Goal: Task Accomplishment & Management: Complete application form

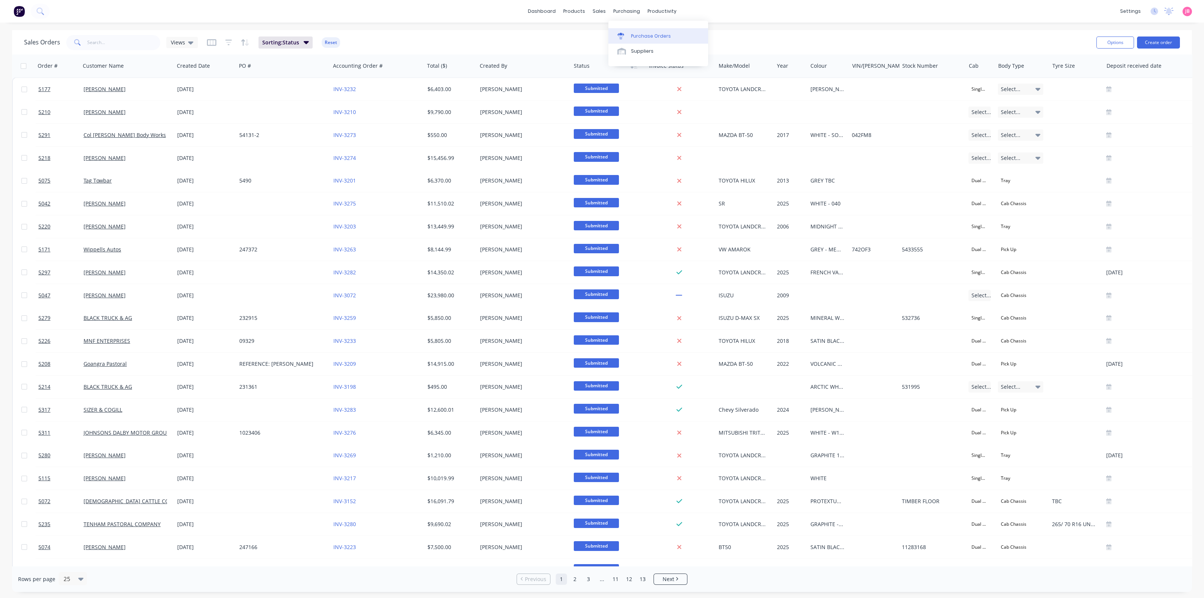
click at [630, 33] on link "Purchase Orders" at bounding box center [659, 35] width 100 height 15
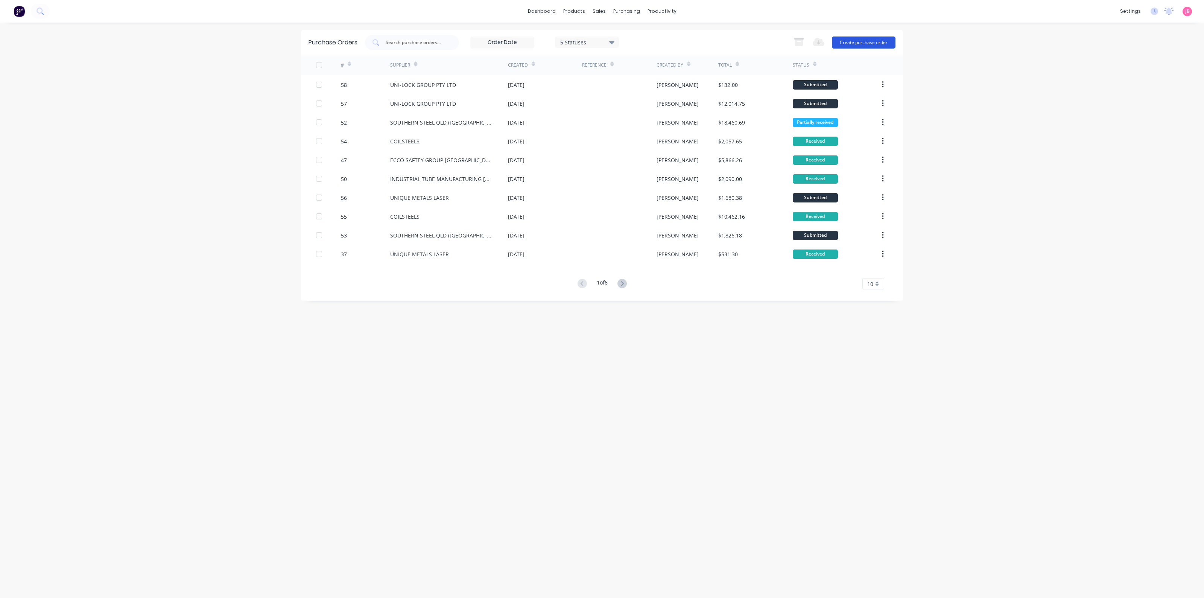
click at [853, 40] on button "Create purchase order" at bounding box center [864, 43] width 64 height 12
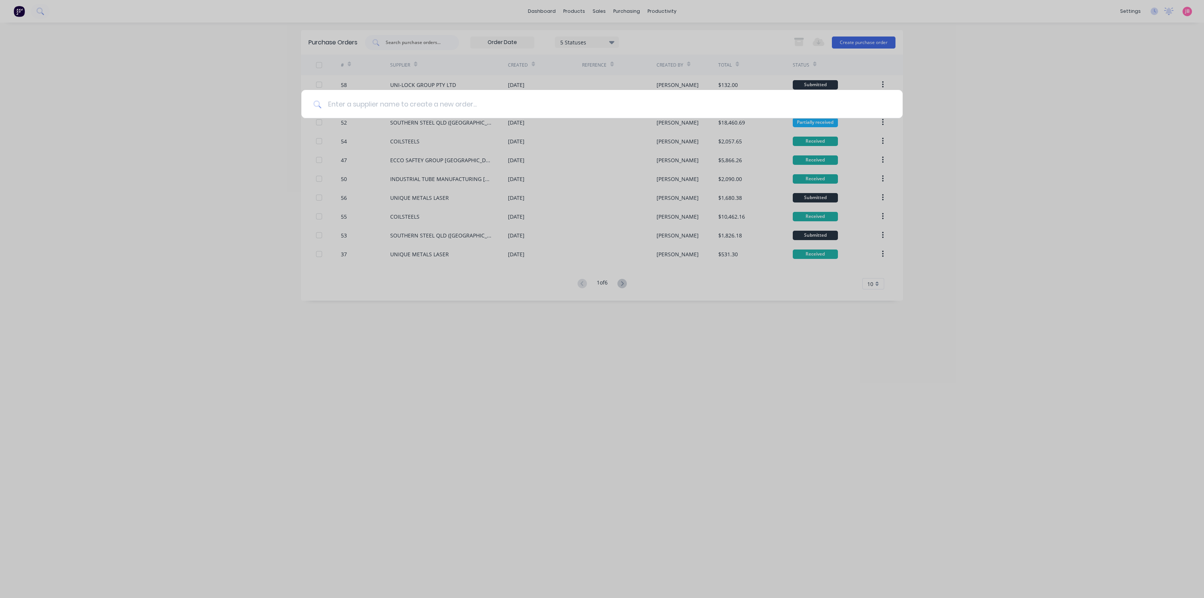
click at [420, 104] on input at bounding box center [606, 104] width 569 height 28
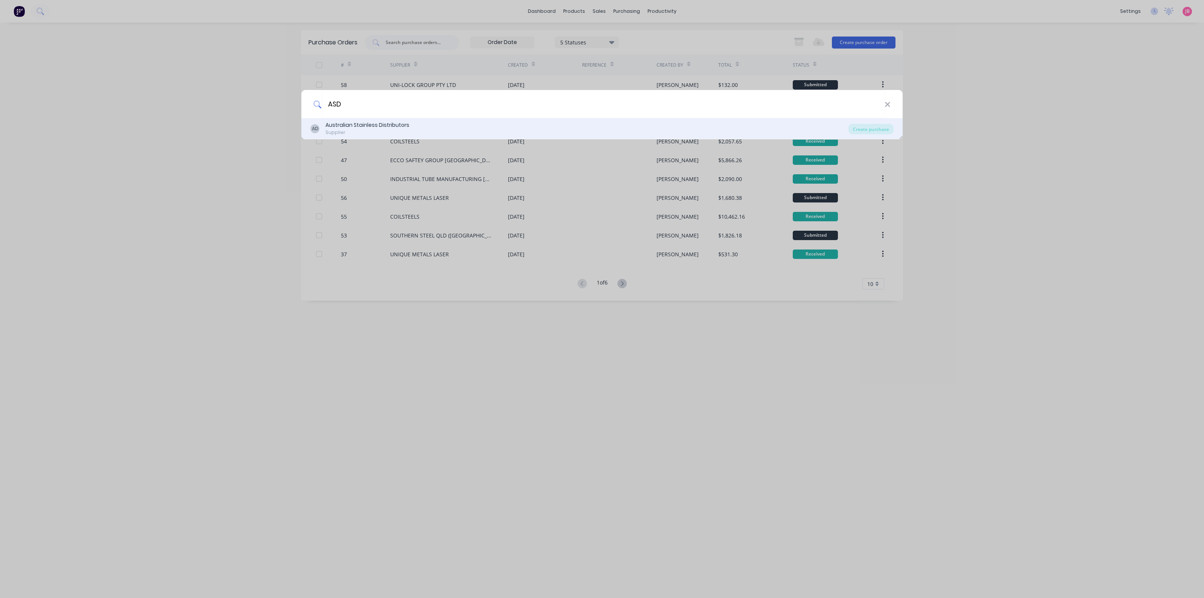
type input "ASD"
click at [412, 132] on div "AD Australian Stainless Distributors Supplier" at bounding box center [579, 128] width 538 height 15
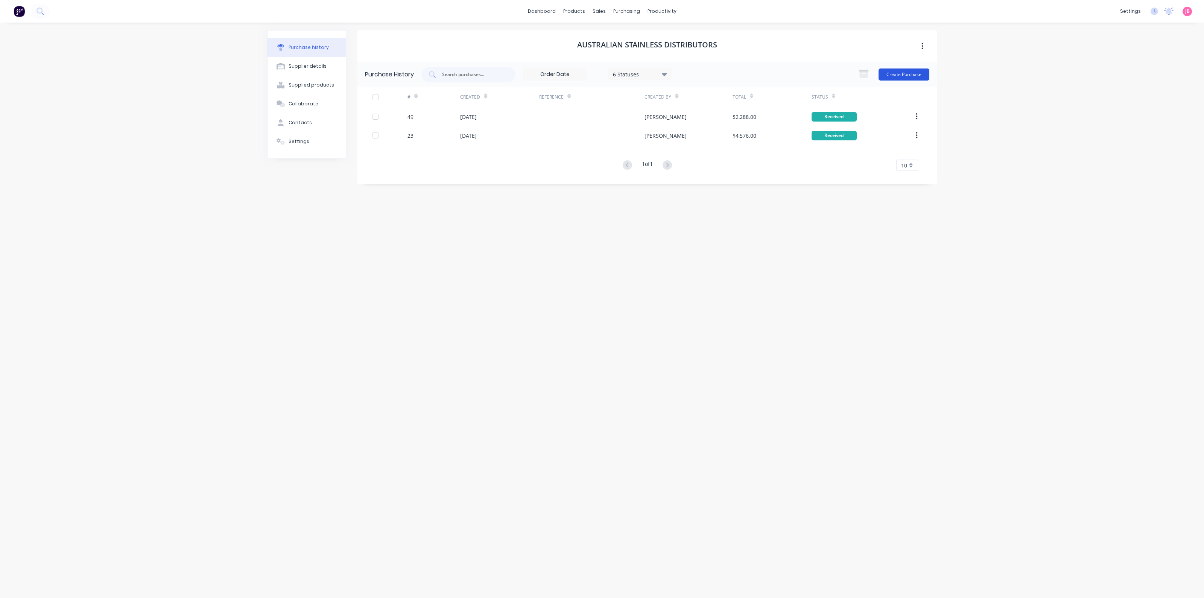
click at [913, 76] on button "Create Purchase" at bounding box center [904, 74] width 51 height 12
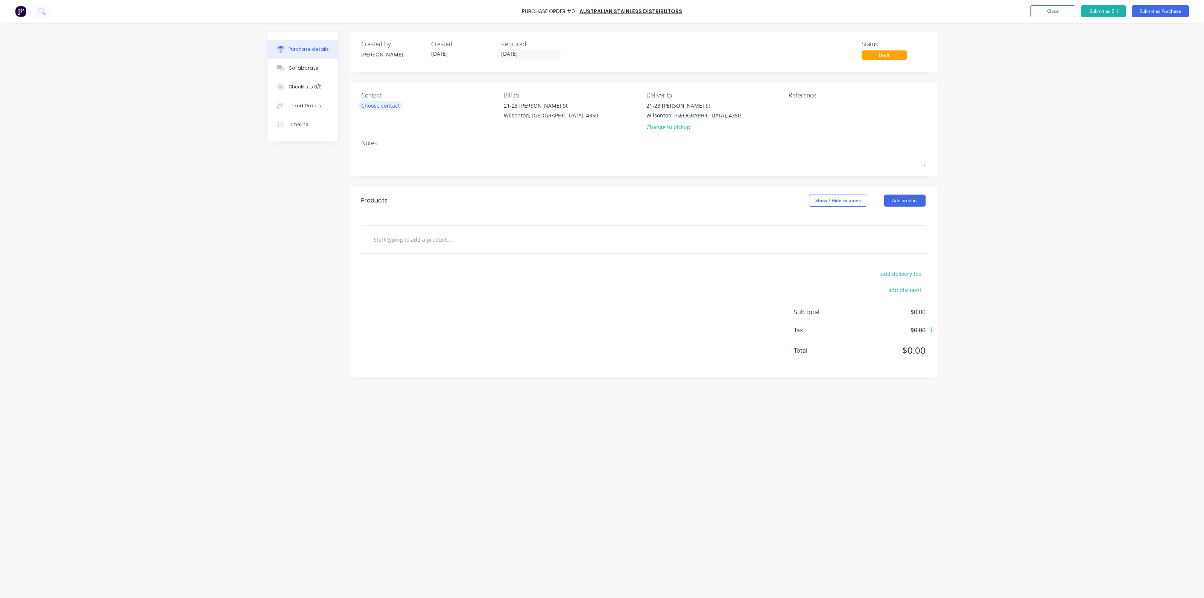
click at [363, 106] on div "Choose contact" at bounding box center [380, 106] width 38 height 8
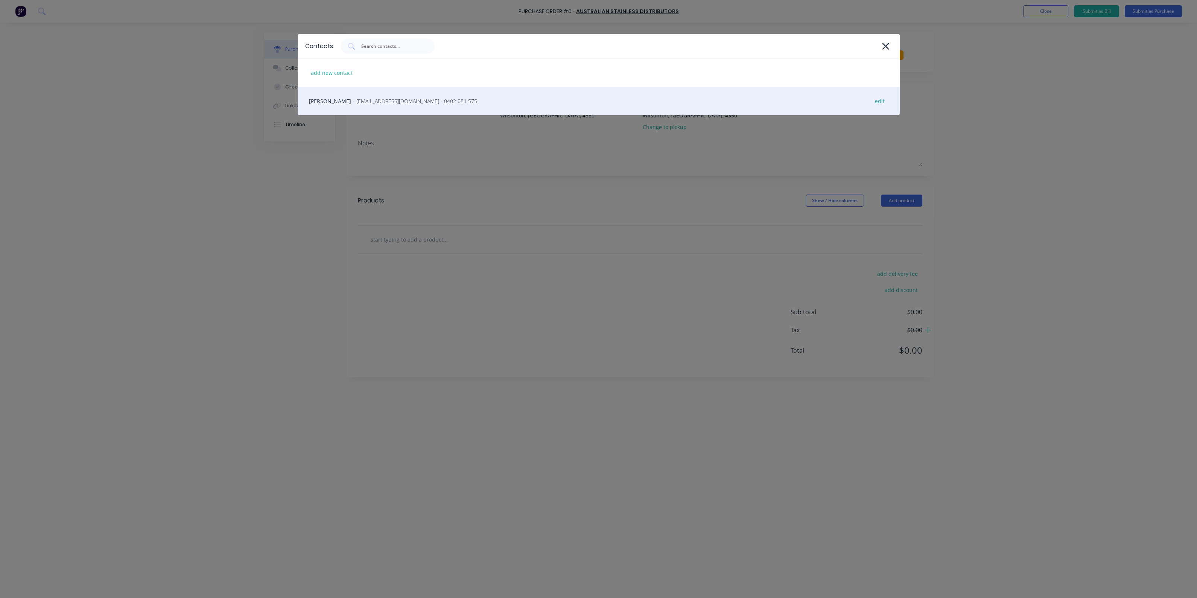
click at [384, 103] on span "- [EMAIL_ADDRESS][DOMAIN_NAME] - 0402 081 575" at bounding box center [415, 101] width 124 height 8
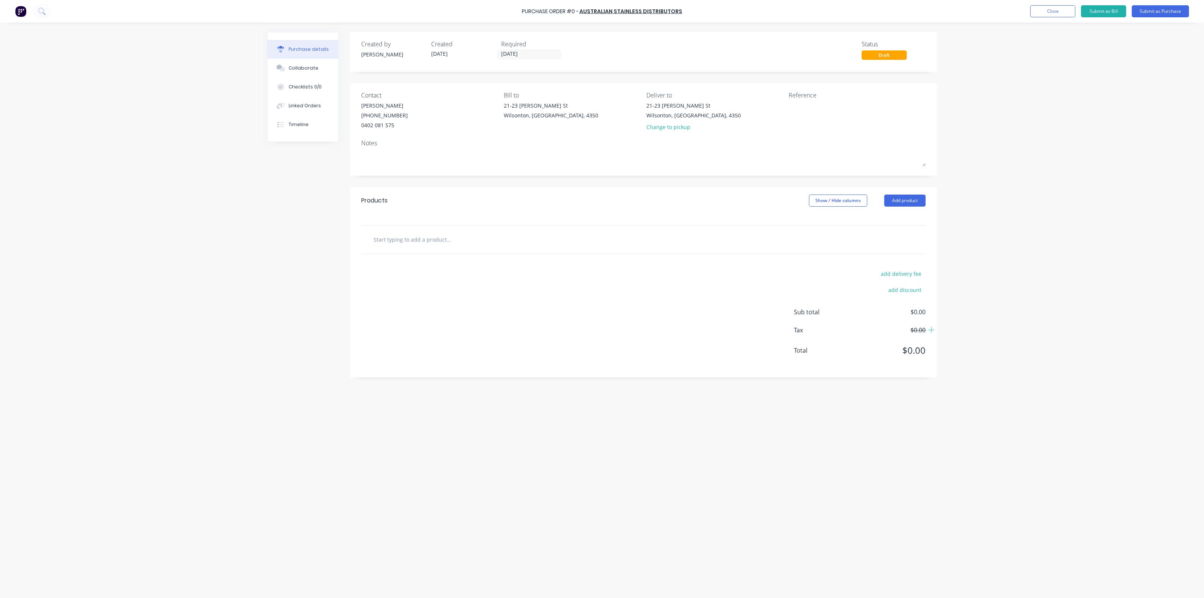
click at [448, 239] on input "text" at bounding box center [448, 239] width 151 height 15
click at [909, 198] on button "Add product" at bounding box center [904, 201] width 41 height 12
click at [877, 221] on div "Product catalogue" at bounding box center [890, 220] width 58 height 11
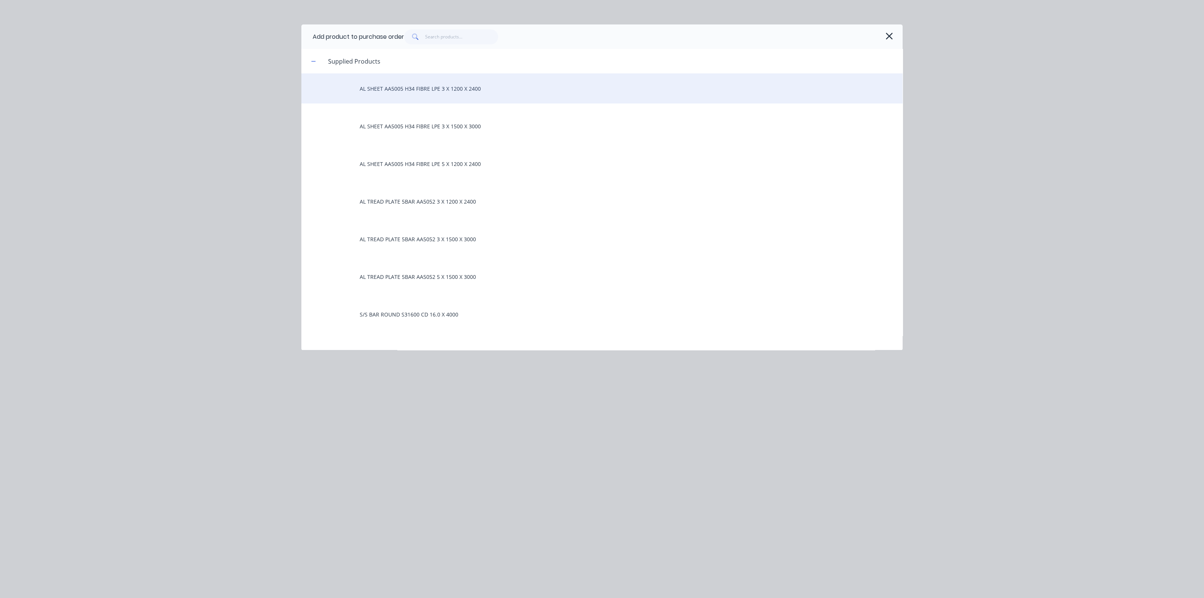
click at [426, 91] on div "AL SHEET AA5005 H34 FIBRE LPE 3 X 1200 X 2400" at bounding box center [601, 88] width 601 height 30
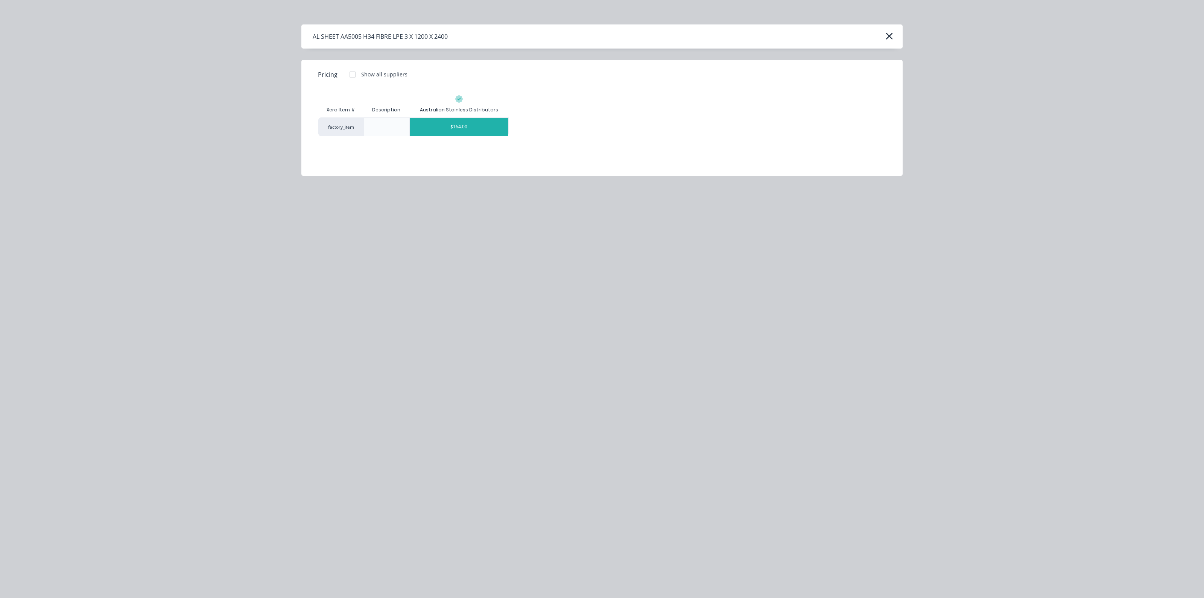
click at [418, 130] on div "$164.00" at bounding box center [459, 127] width 99 height 18
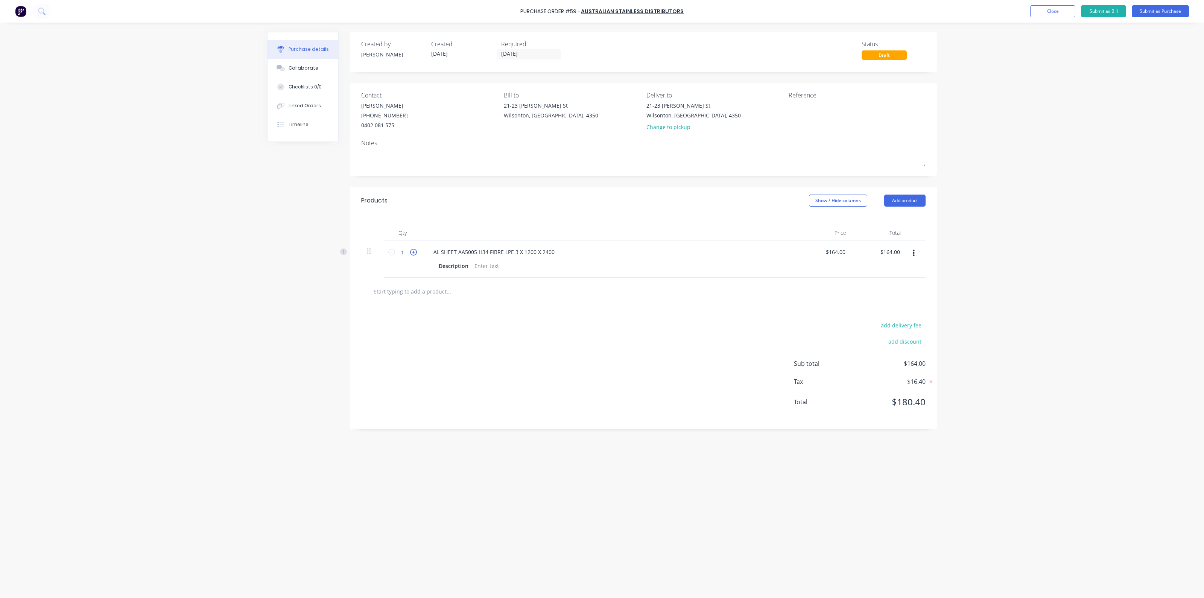
click at [415, 253] on icon at bounding box center [413, 252] width 7 height 7
type input "2"
type input "$328.00"
click at [415, 253] on icon at bounding box center [413, 252] width 7 height 7
type input "3"
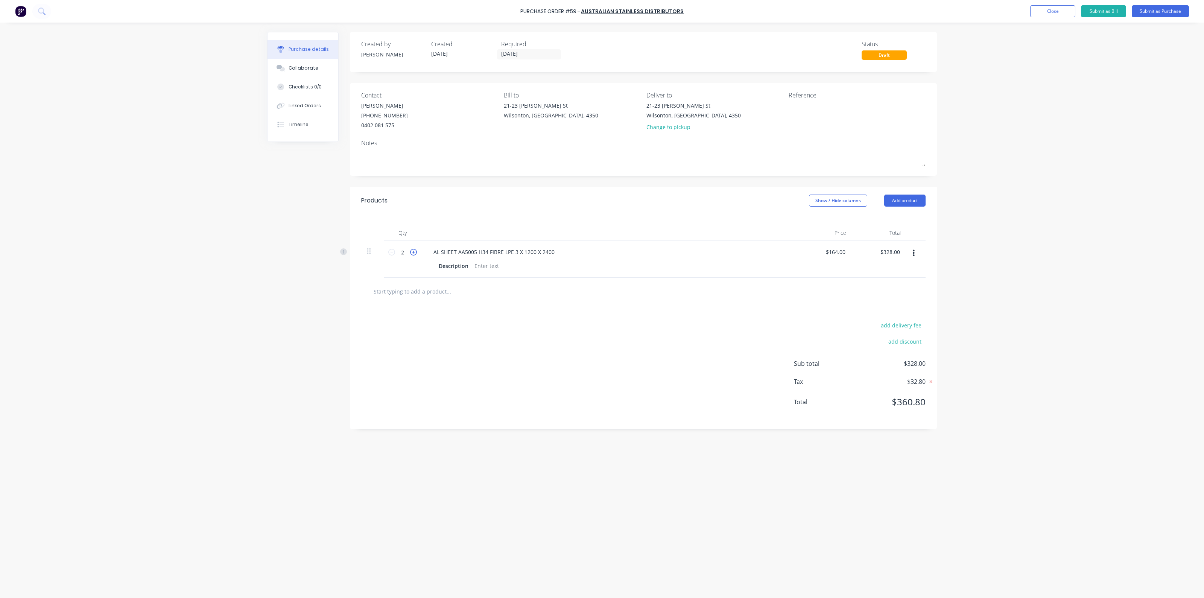
type input "$492.00"
click at [407, 252] on input "3" at bounding box center [402, 251] width 15 height 11
type input "30"
type input "$4,920.00"
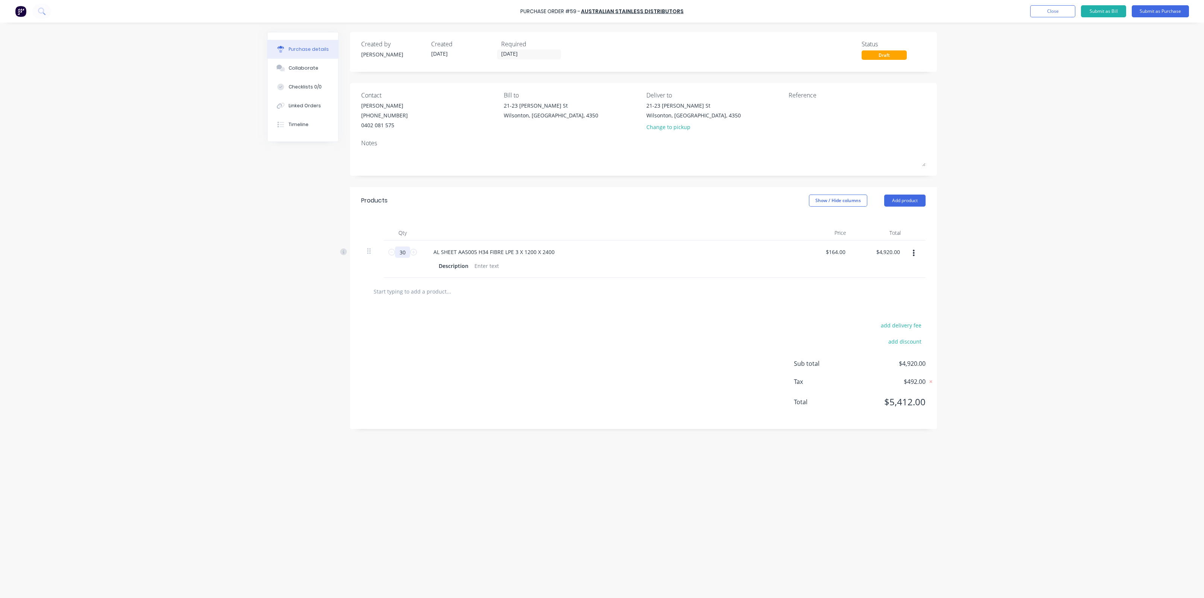
type input "30"
click at [448, 292] on input "text" at bounding box center [448, 291] width 151 height 15
click at [915, 198] on button "Add product" at bounding box center [904, 201] width 41 height 12
click at [893, 222] on div "Product catalogue" at bounding box center [890, 220] width 58 height 11
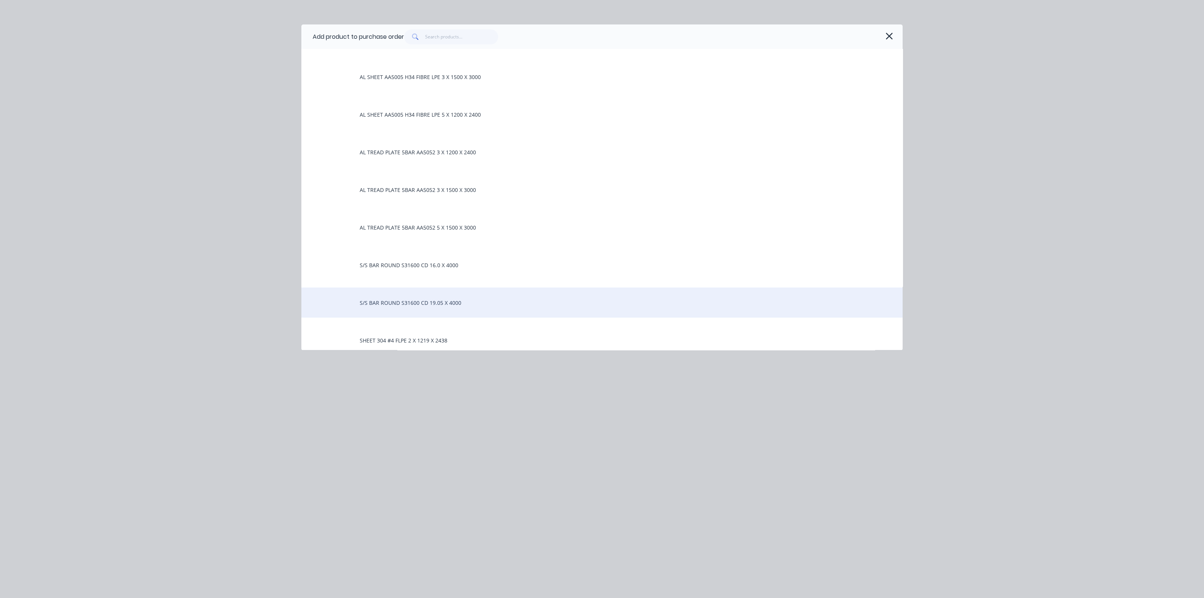
scroll to position [141, 0]
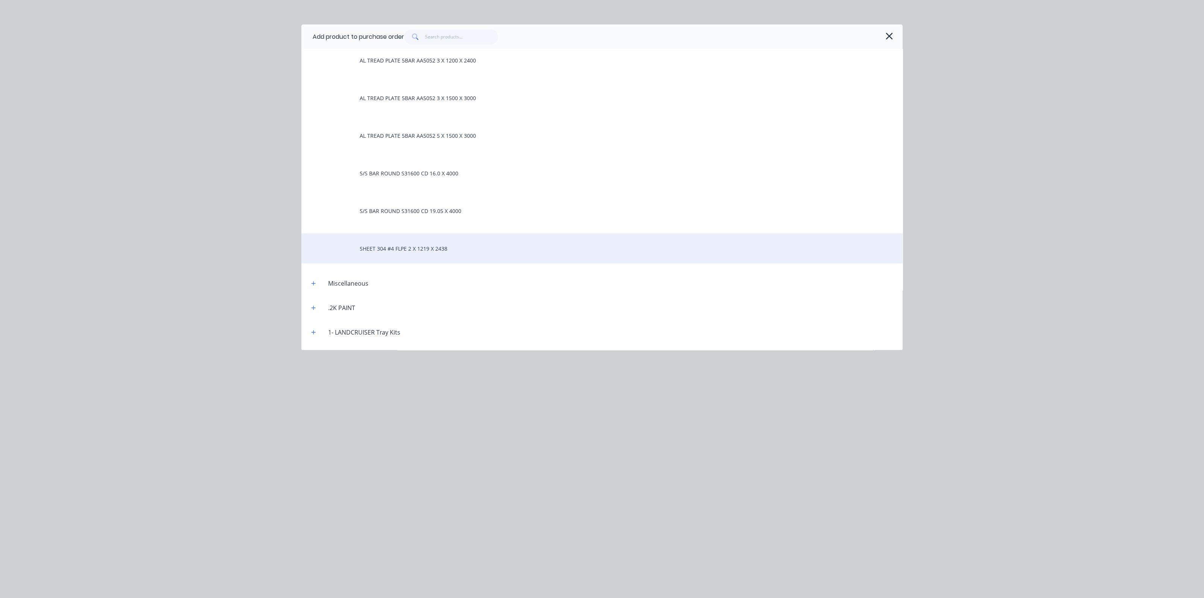
click at [434, 250] on div "SHEET 304 #4 FLPE 2 X 1219 X 2438" at bounding box center [601, 248] width 601 height 30
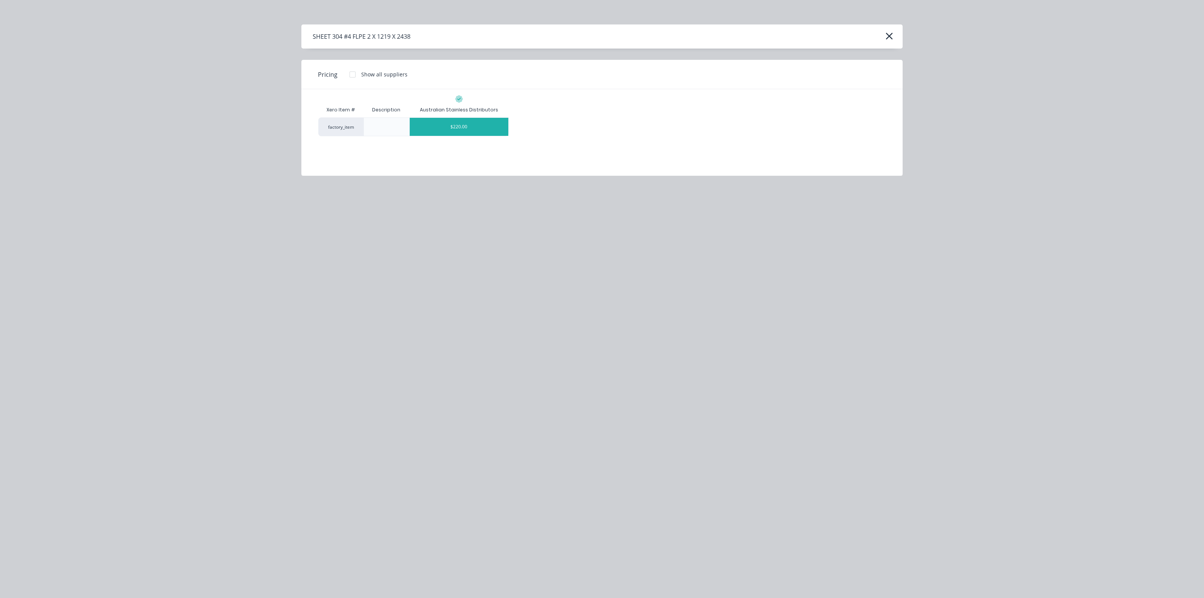
click at [450, 123] on div "$220.00" at bounding box center [459, 127] width 99 height 18
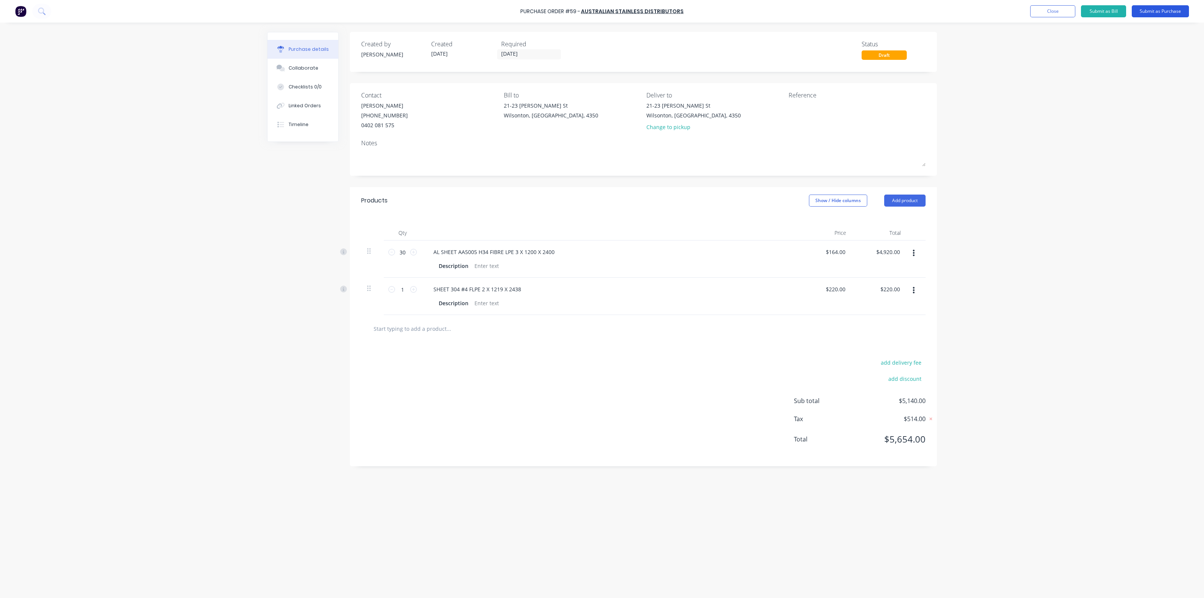
click at [1153, 10] on button "Submit as Purchase" at bounding box center [1160, 11] width 57 height 12
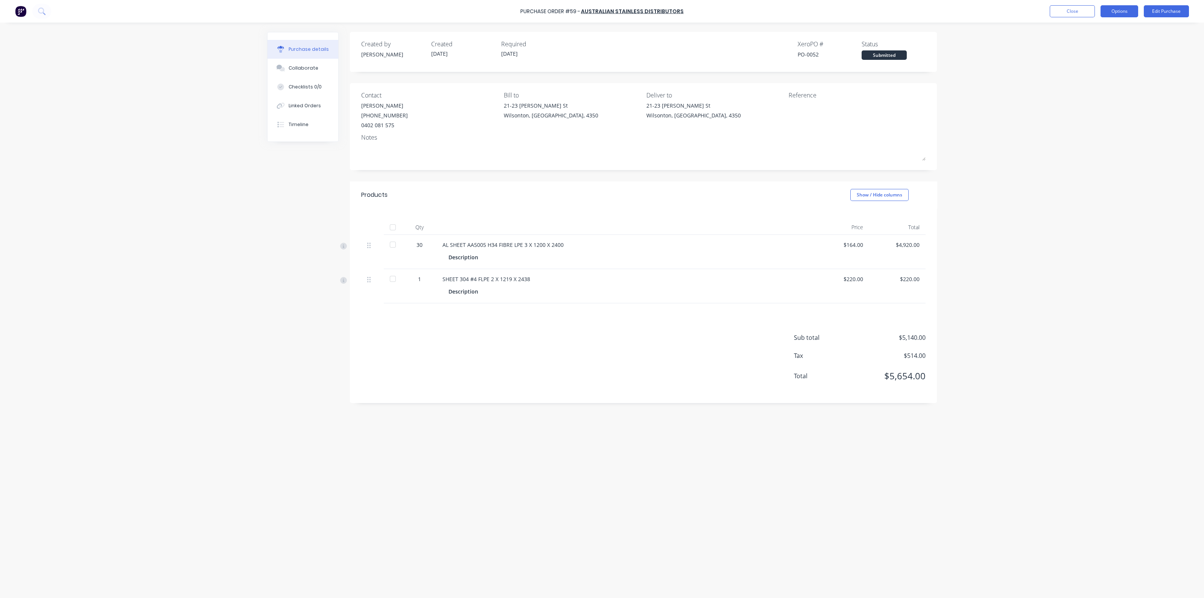
click at [1128, 10] on button "Options" at bounding box center [1120, 11] width 38 height 12
click at [1101, 30] on div "Print / Email" at bounding box center [1103, 30] width 58 height 11
click at [1091, 61] on div "Without pricing" at bounding box center [1103, 60] width 58 height 11
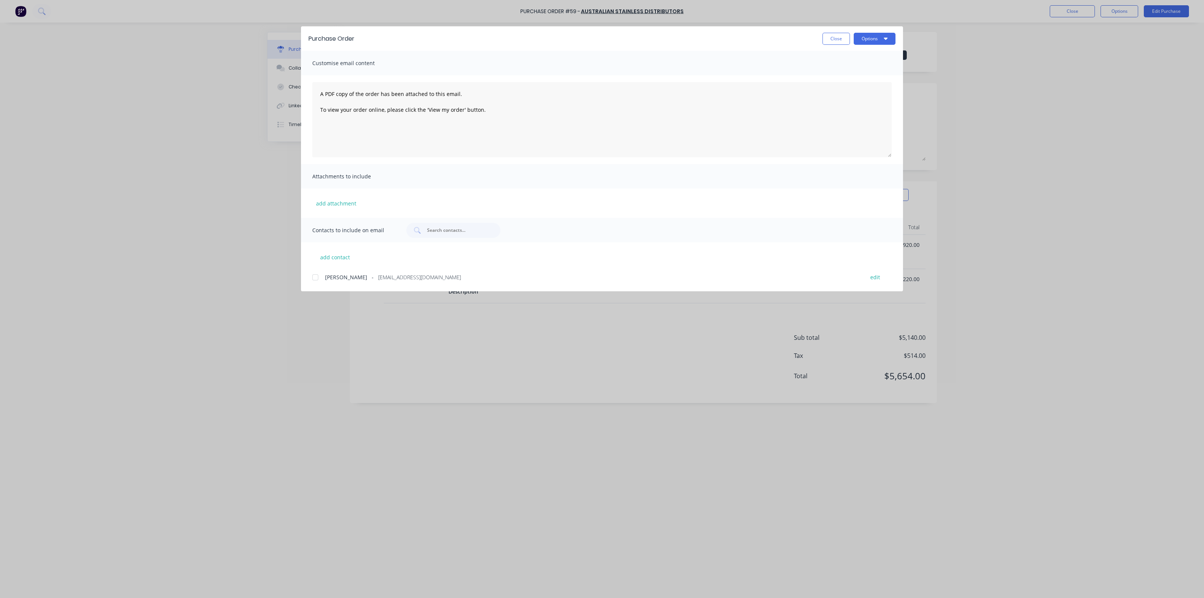
click at [310, 277] on div at bounding box center [315, 277] width 15 height 15
click at [884, 41] on button "Options" at bounding box center [875, 39] width 42 height 12
click at [856, 86] on div "Email" at bounding box center [860, 87] width 58 height 11
click at [827, 38] on button "Close" at bounding box center [836, 39] width 27 height 12
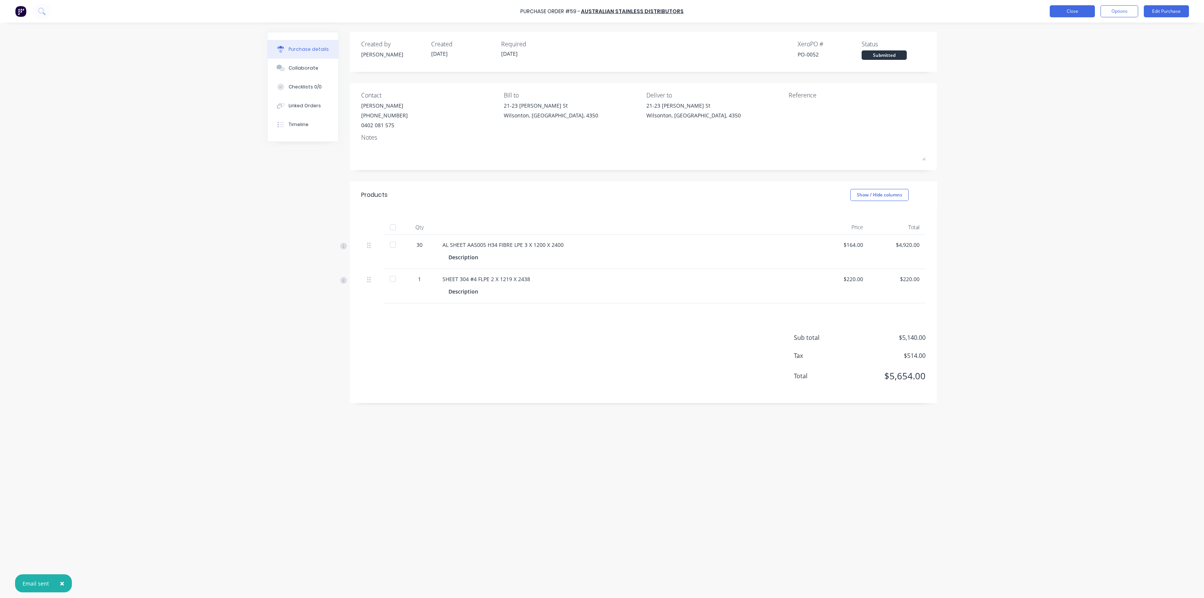
click at [1060, 11] on button "Close" at bounding box center [1072, 11] width 45 height 12
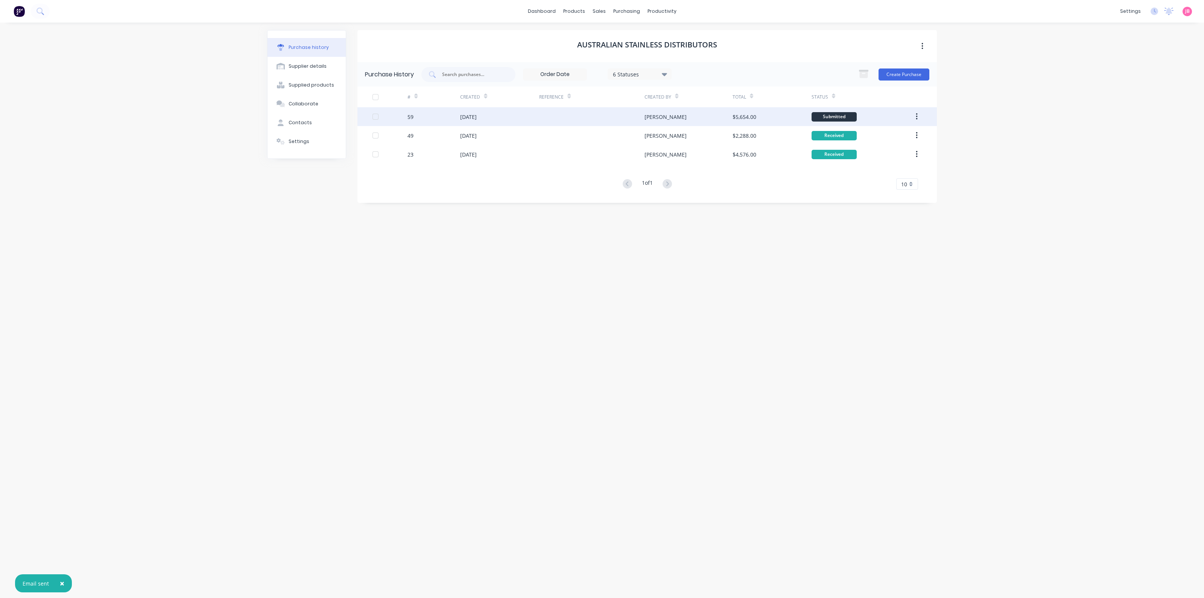
click at [828, 117] on div "Submitted" at bounding box center [834, 116] width 45 height 9
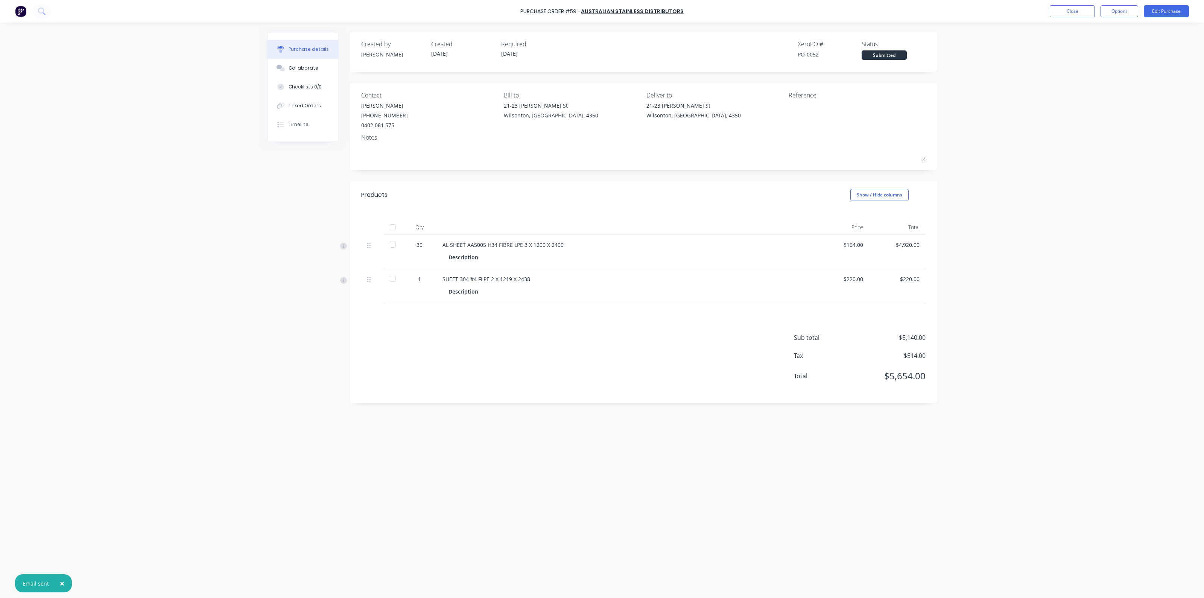
drag, startPoint x: 749, startPoint y: 164, endPoint x: 954, endPoint y: 110, distance: 211.9
click at [750, 163] on div at bounding box center [643, 153] width 564 height 19
click at [1076, 10] on button "Close" at bounding box center [1072, 11] width 45 height 12
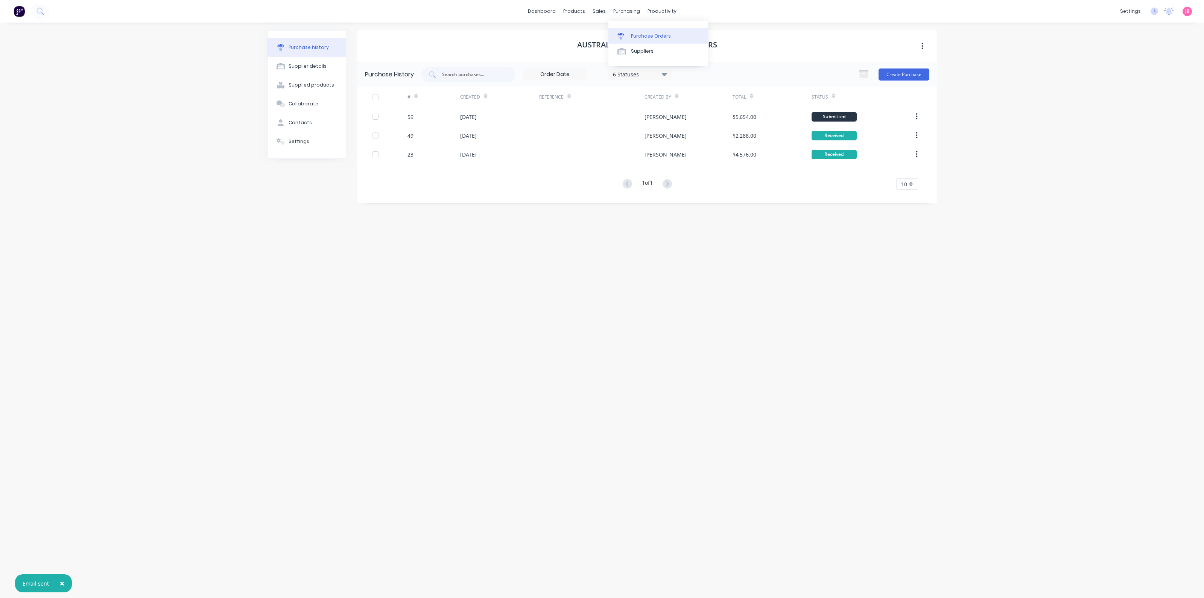
click at [638, 30] on link "Purchase Orders" at bounding box center [659, 35] width 100 height 15
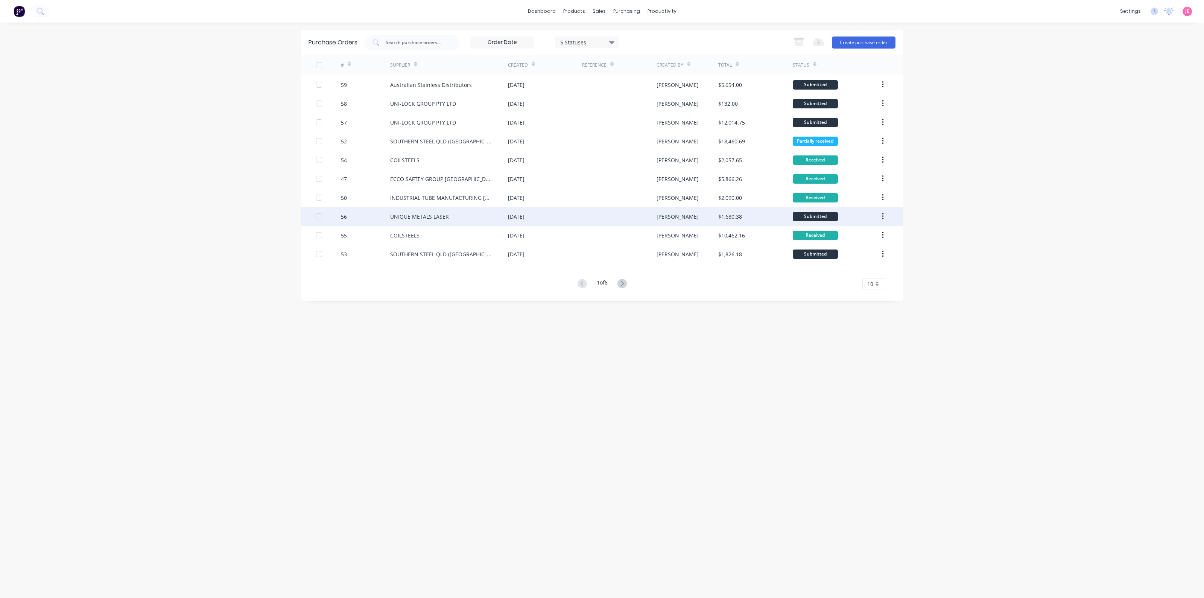
click at [662, 220] on div "[PERSON_NAME]" at bounding box center [678, 217] width 42 height 8
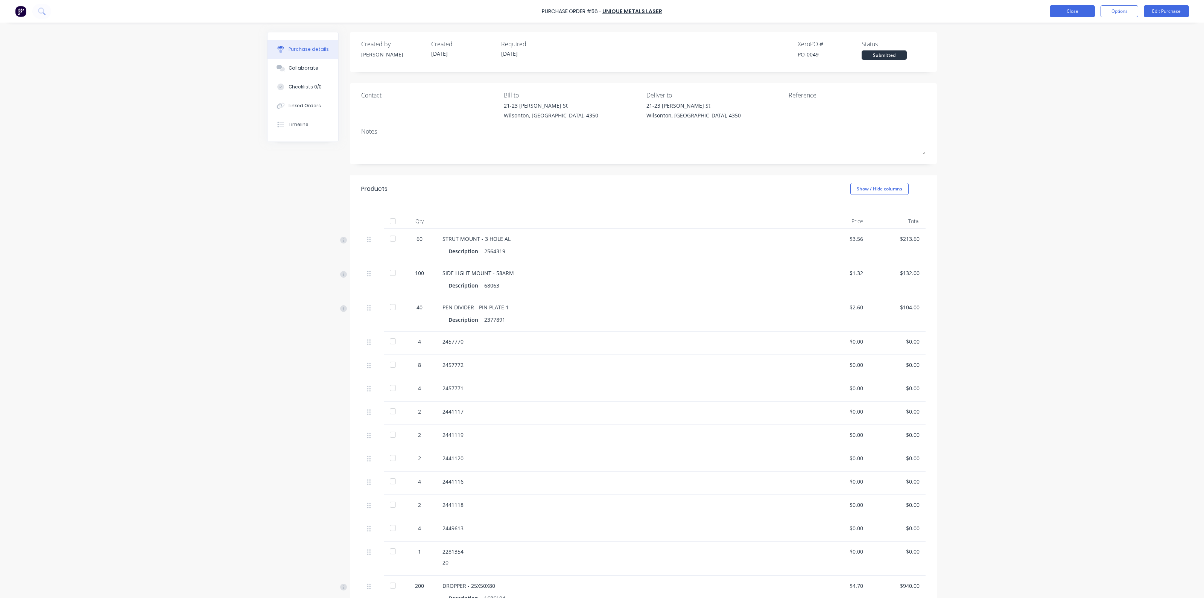
click at [1077, 13] on button "Close" at bounding box center [1072, 11] width 45 height 12
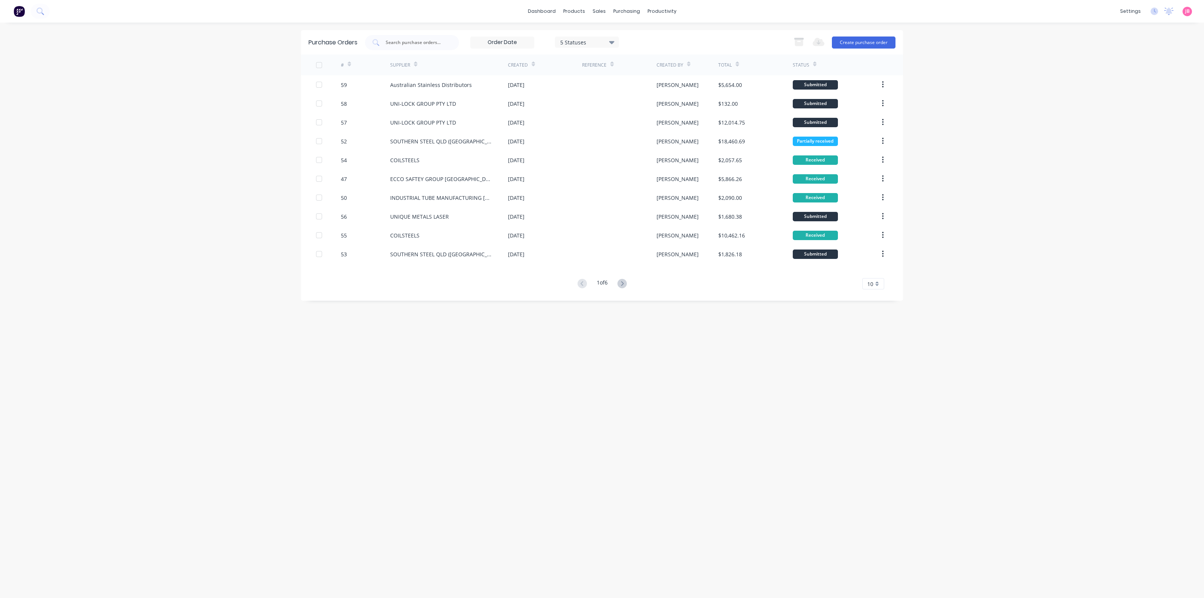
click at [824, 257] on div "Submitted" at bounding box center [815, 254] width 45 height 9
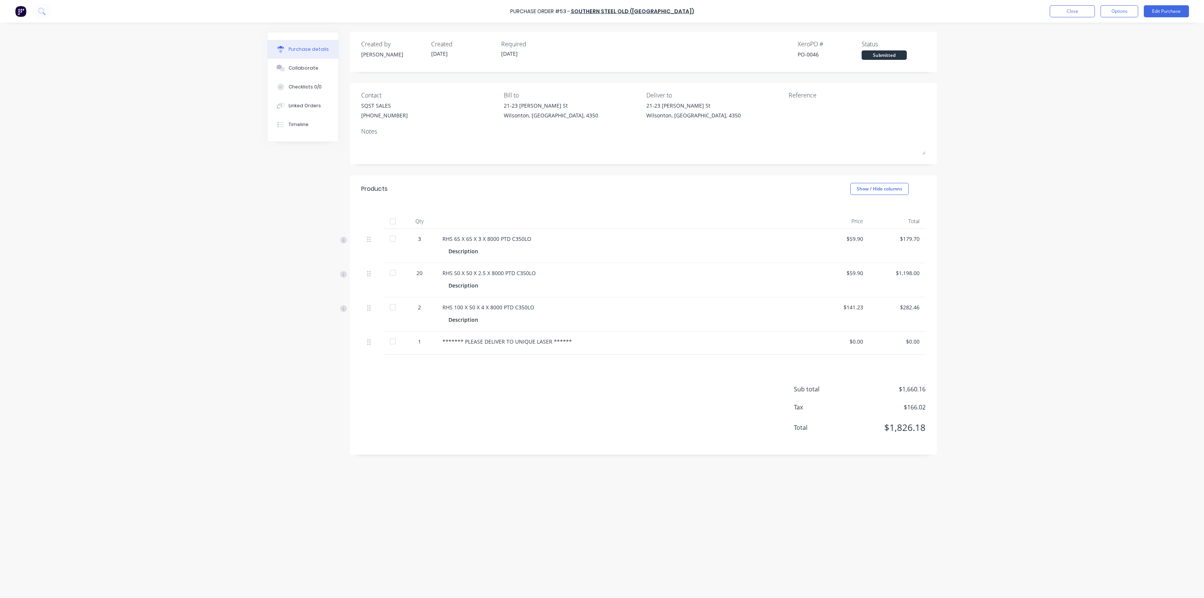
drag, startPoint x: 389, startPoint y: 222, endPoint x: 405, endPoint y: 227, distance: 16.2
click at [390, 222] on div at bounding box center [392, 221] width 15 height 15
click at [1066, 14] on button "Close" at bounding box center [1072, 11] width 45 height 12
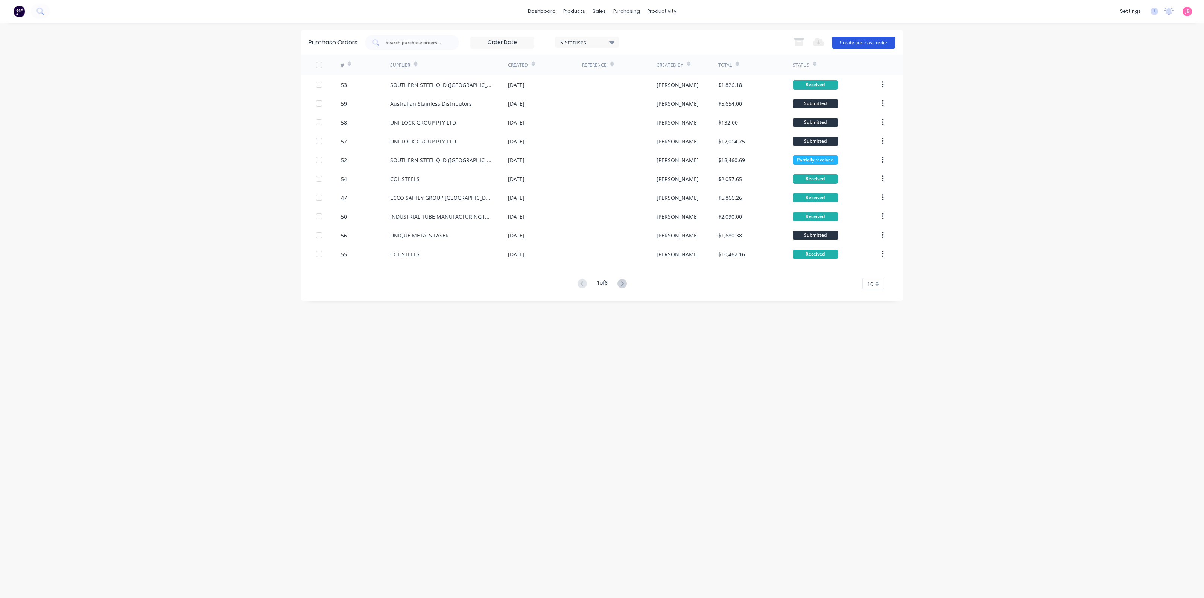
click at [874, 40] on button "Create purchase order" at bounding box center [864, 43] width 64 height 12
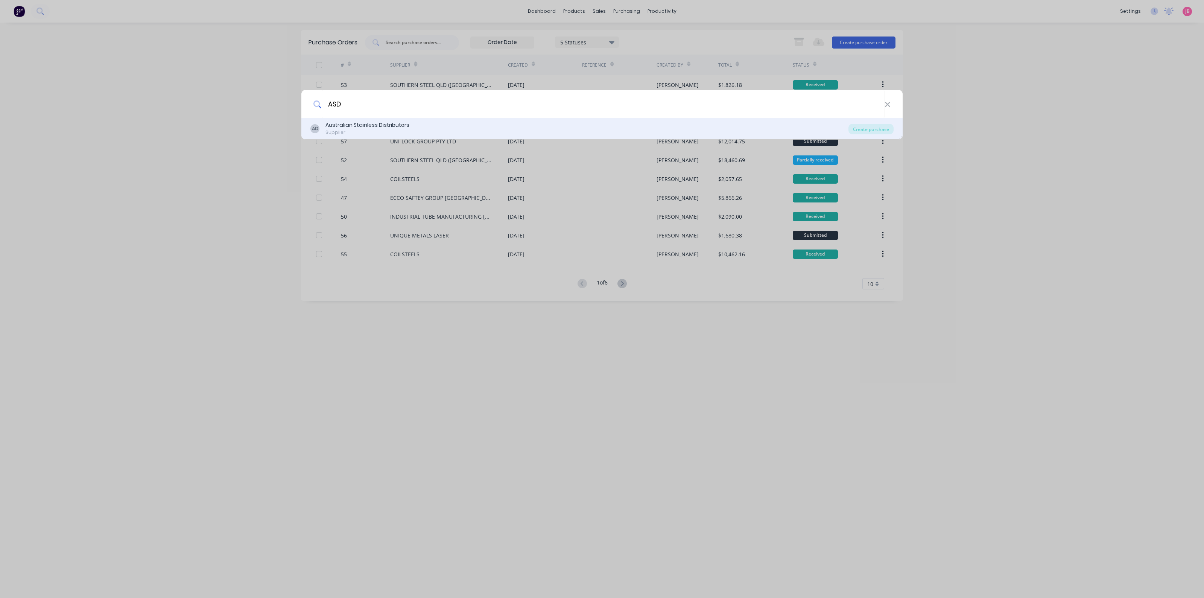
type input "ASD"
click at [458, 128] on div "AD Australian Stainless Distributors Supplier" at bounding box center [579, 128] width 538 height 15
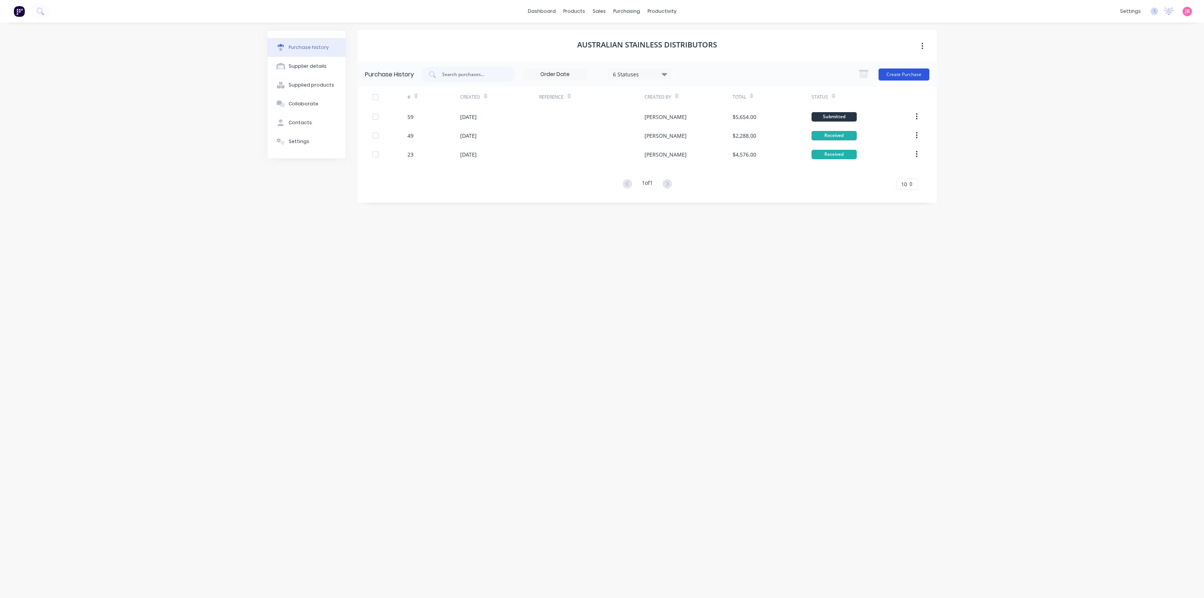
click at [913, 73] on button "Create Purchase" at bounding box center [904, 74] width 51 height 12
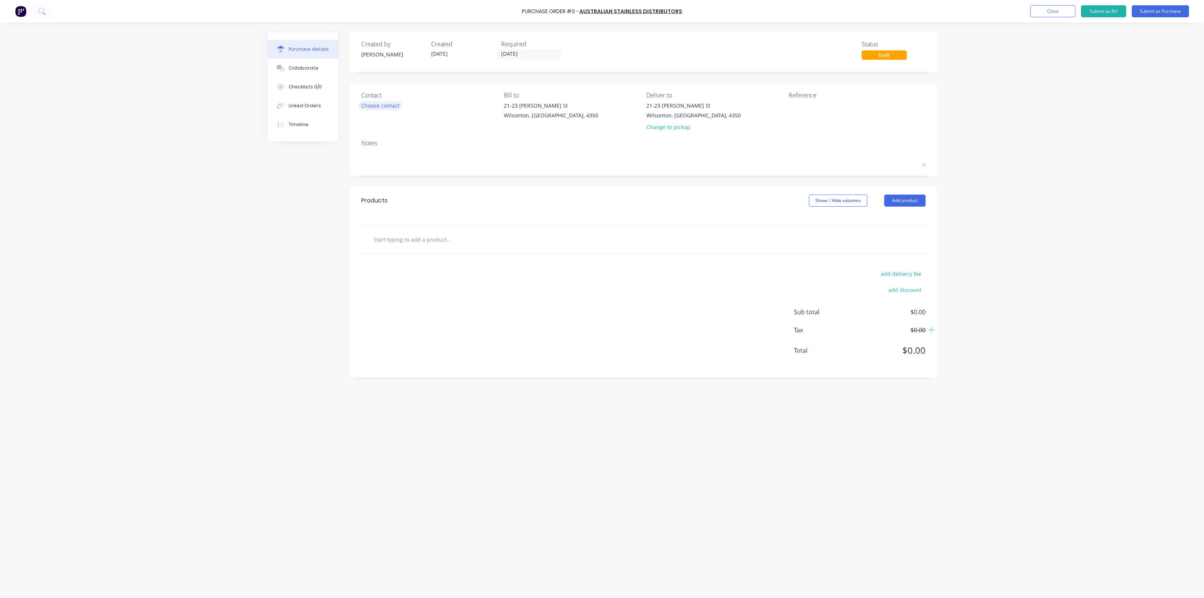
click at [391, 106] on div "Choose contact" at bounding box center [380, 106] width 38 height 8
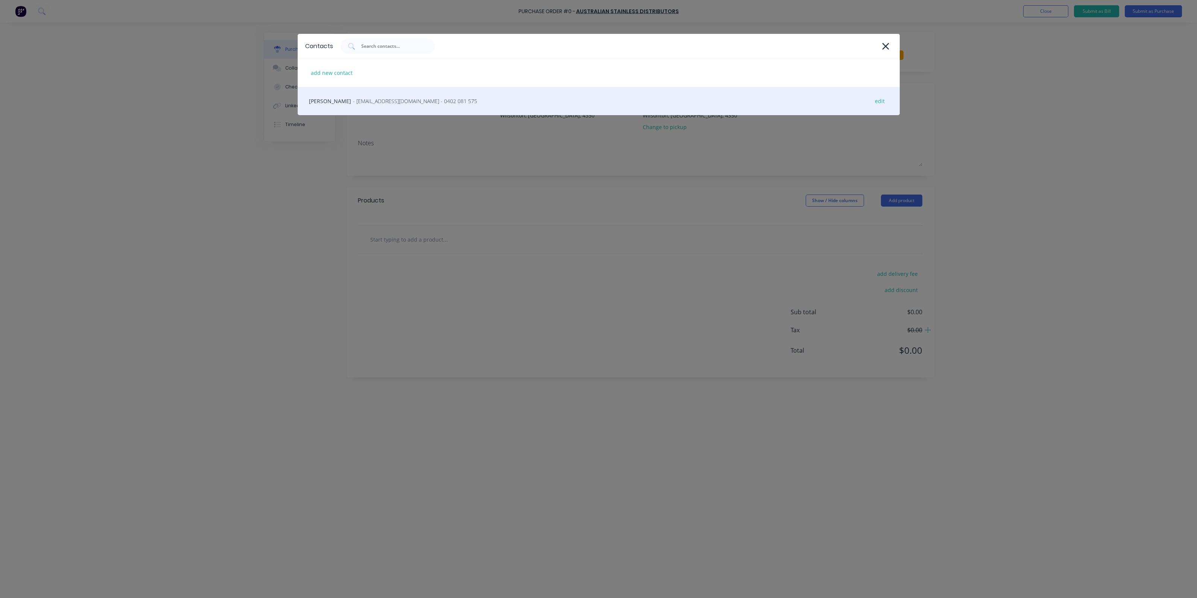
click at [397, 106] on div "[PERSON_NAME] - [EMAIL_ADDRESS][DOMAIN_NAME] - 0402 081 575 edit" at bounding box center [599, 101] width 602 height 28
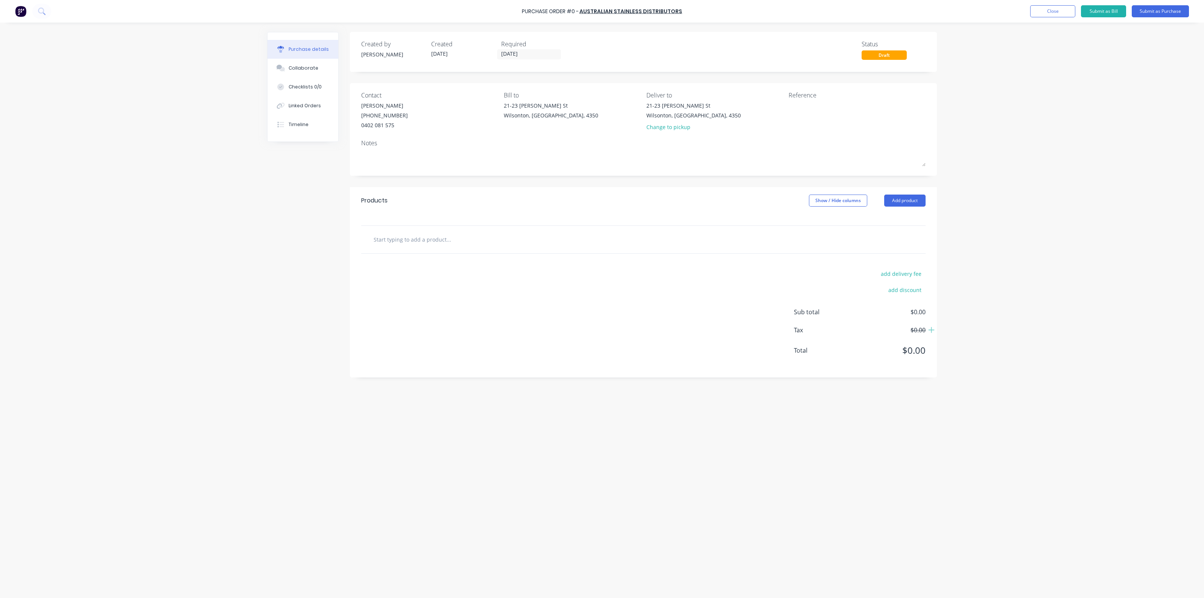
click at [415, 237] on input "text" at bounding box center [448, 239] width 151 height 15
click at [898, 198] on button "Add product" at bounding box center [904, 201] width 41 height 12
click at [895, 218] on div "Product catalogue" at bounding box center [890, 220] width 58 height 11
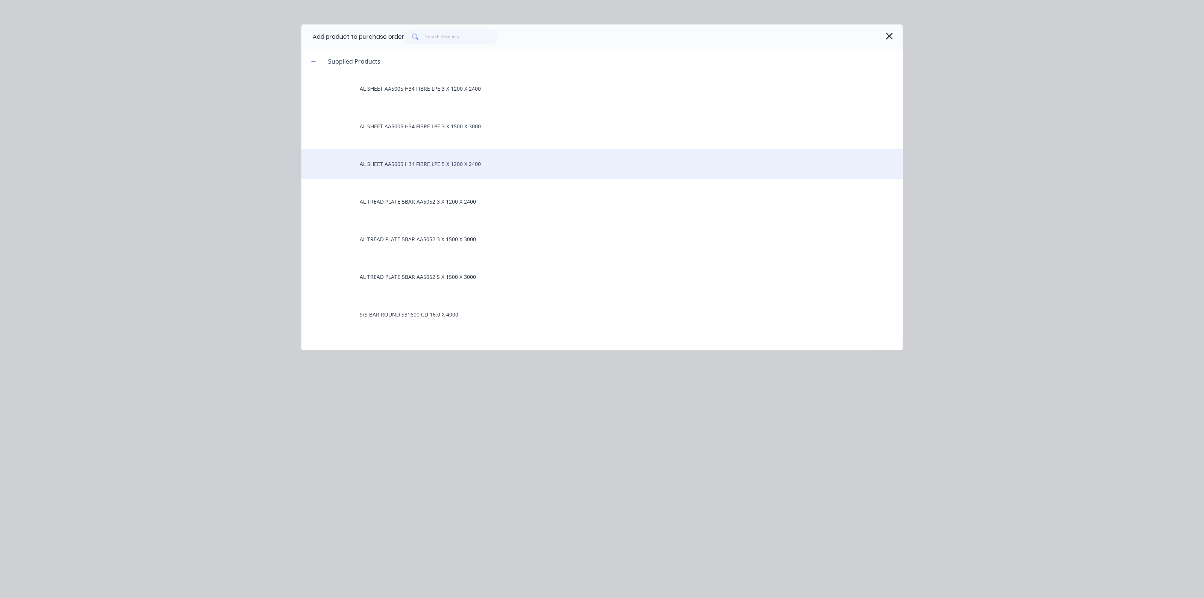
click at [433, 164] on div "AL SHEET AA5005 H34 FIBRE LPE 5 X 1200 X 2400" at bounding box center [601, 164] width 601 height 30
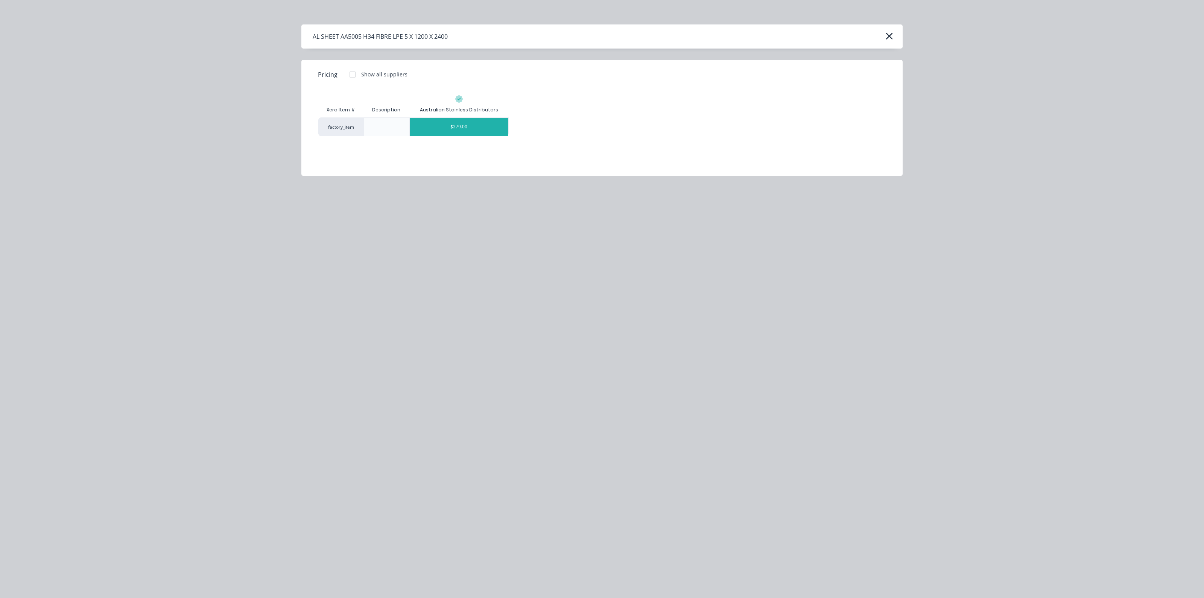
click at [442, 129] on div "$279.00" at bounding box center [459, 127] width 99 height 18
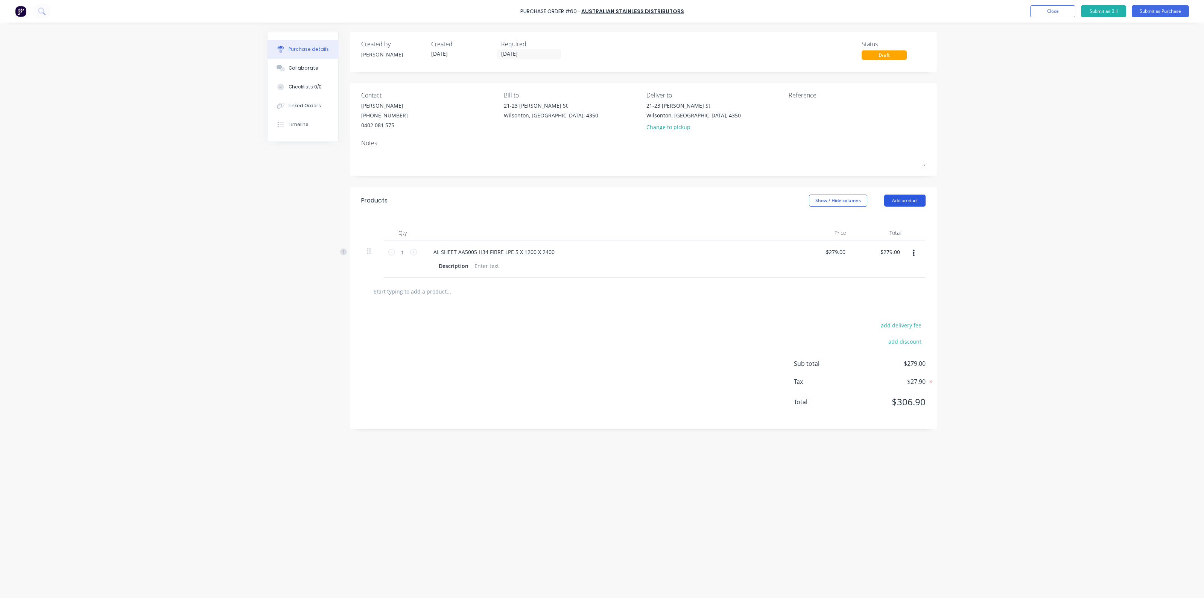
click at [911, 202] on button "Add product" at bounding box center [904, 201] width 41 height 12
click at [999, 175] on div "Purchase Order #60 - Australian Stainless Distributors Add product Close Submit…" at bounding box center [602, 299] width 1204 height 598
click at [1002, 119] on div "Purchase Order #60 - Australian Stainless Distributors Add product Close Submit…" at bounding box center [602, 299] width 1204 height 598
click at [1161, 11] on button "Submit as Purchase" at bounding box center [1160, 11] width 57 height 12
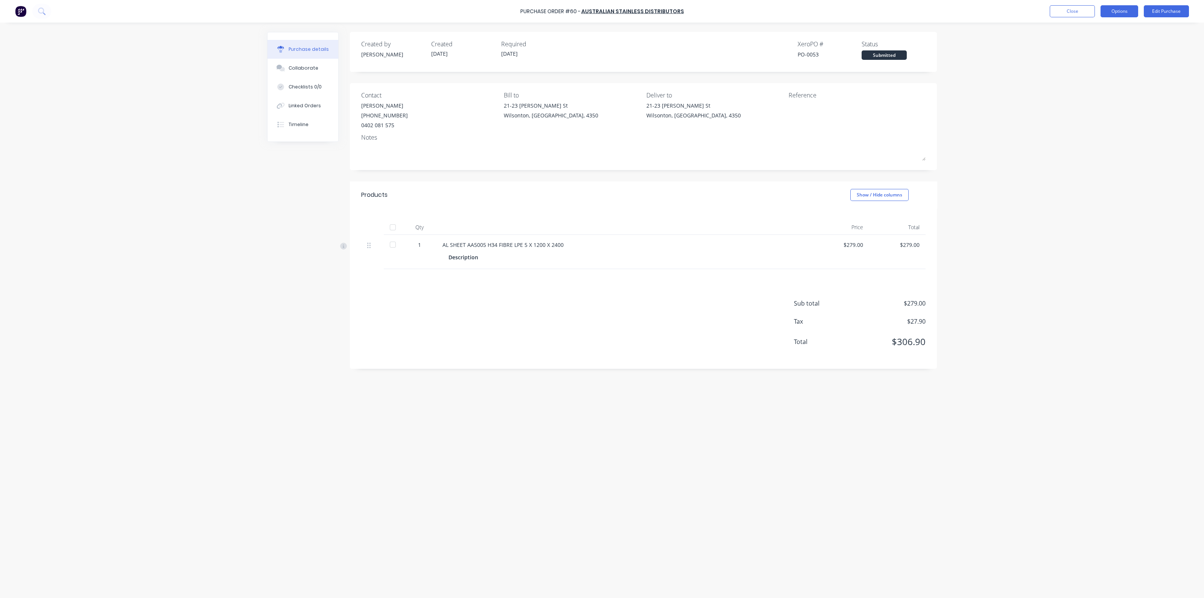
click at [1117, 10] on button "Options" at bounding box center [1120, 11] width 38 height 12
click at [1092, 34] on div "Print / Email" at bounding box center [1103, 30] width 58 height 11
click at [1080, 57] on div "Without pricing" at bounding box center [1103, 60] width 58 height 11
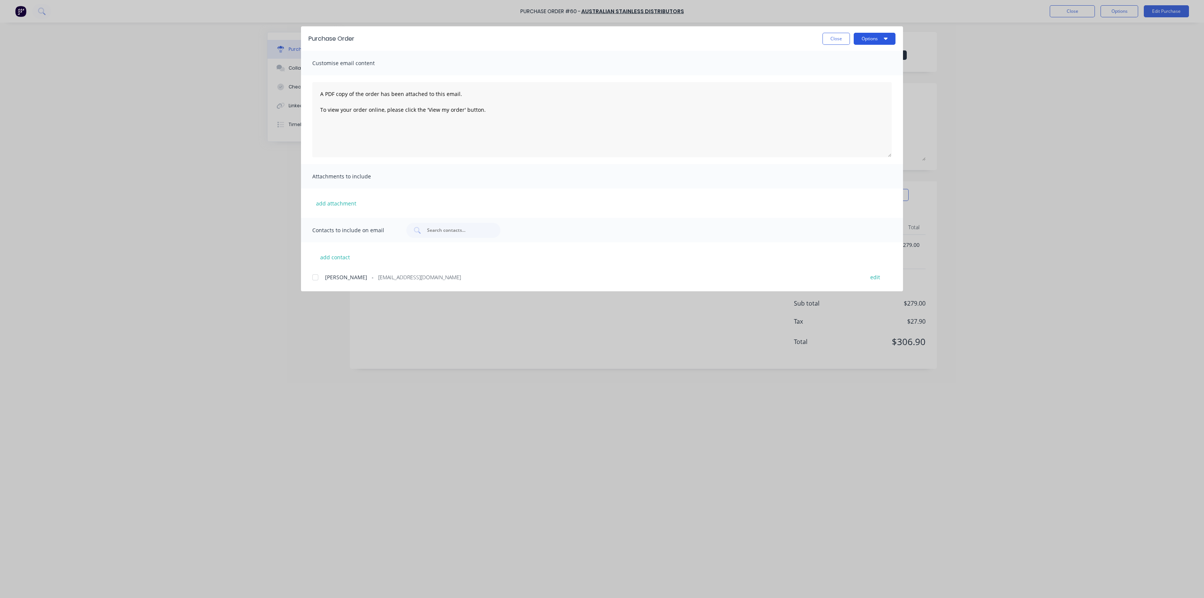
click at [884, 40] on button "Options" at bounding box center [875, 39] width 42 height 12
click at [939, 65] on div "Purchase Order Close Options Preview Print Email Customise email content A PDF …" at bounding box center [602, 299] width 1204 height 598
click at [315, 278] on div at bounding box center [315, 277] width 15 height 15
click at [881, 37] on button "Options" at bounding box center [875, 39] width 42 height 12
click at [850, 87] on div "Email" at bounding box center [860, 87] width 58 height 11
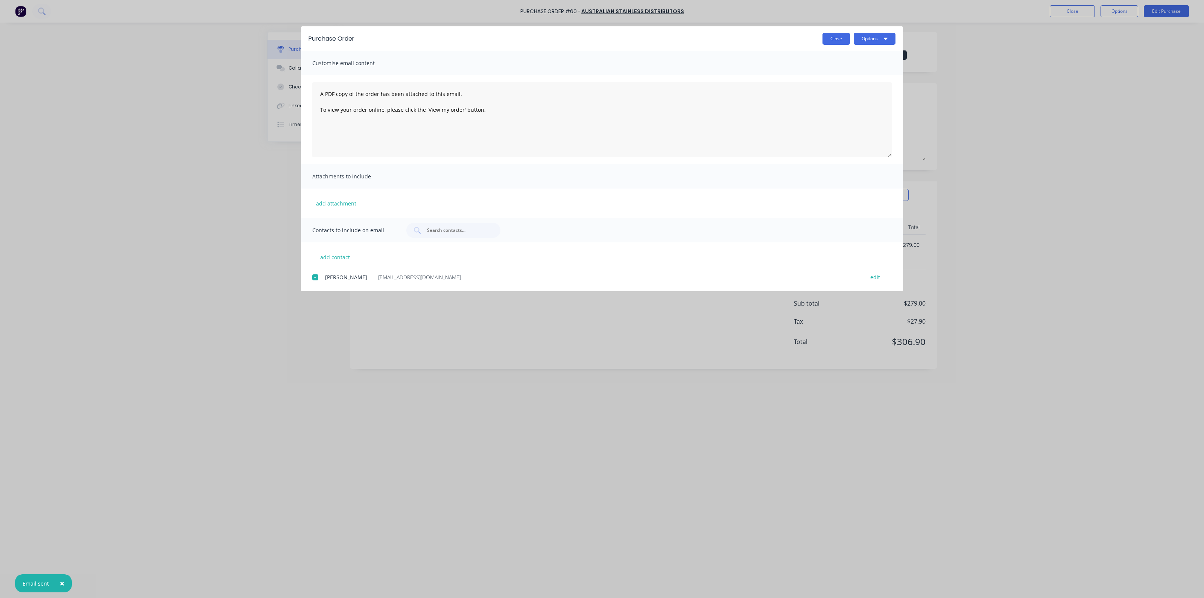
click at [837, 40] on button "Close" at bounding box center [836, 39] width 27 height 12
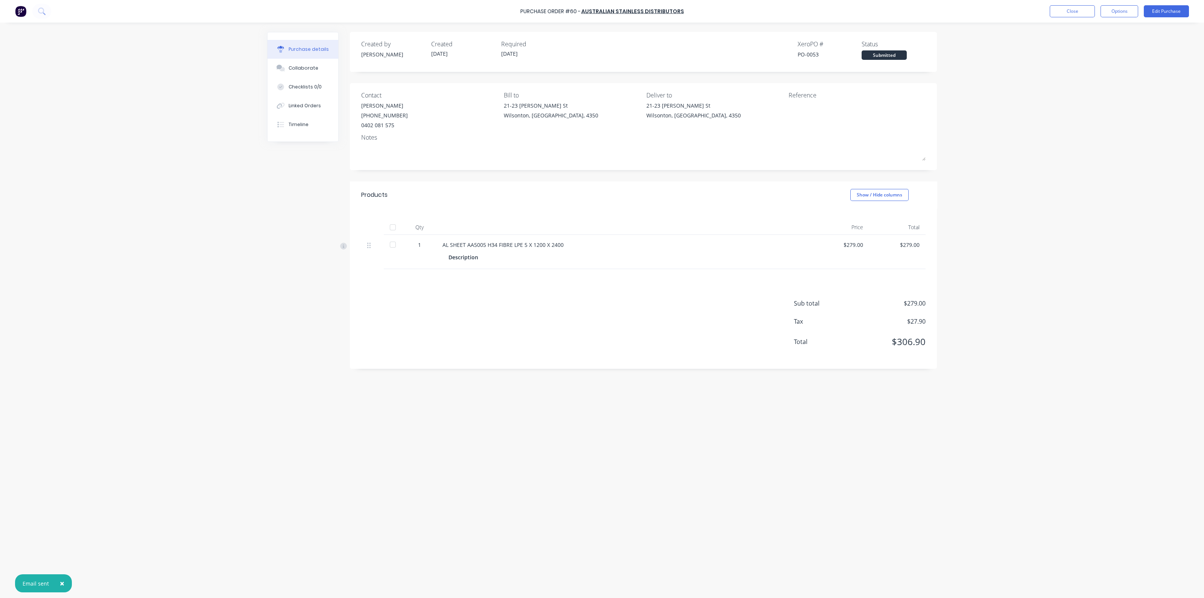
click at [997, 41] on div "× Email sent Purchase Order #60 - Australian Stainless Distributors Close Optio…" at bounding box center [602, 299] width 1204 height 598
